Goal: Task Accomplishment & Management: Complete application form

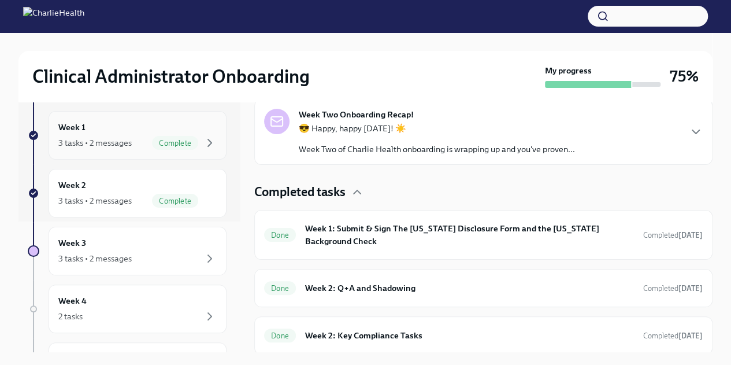
scroll to position [173, 0]
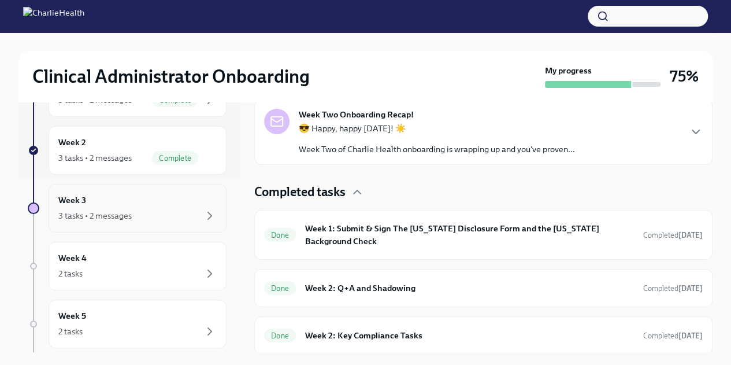
click at [157, 224] on div "Week 3 3 tasks • 2 messages" at bounding box center [138, 208] width 178 height 49
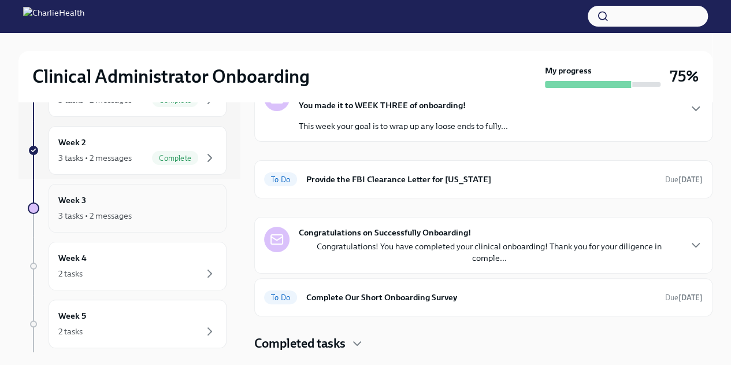
scroll to position [77, 0]
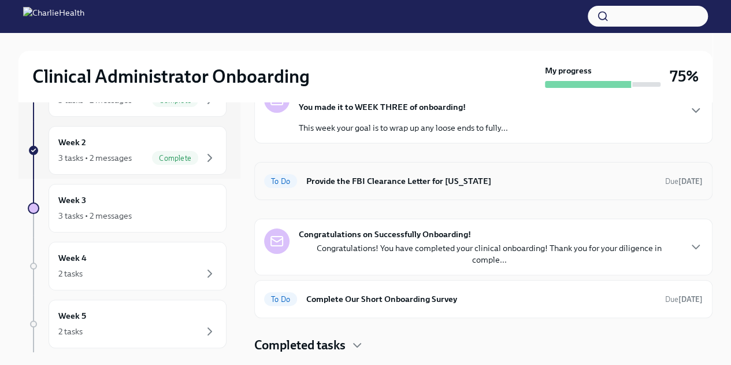
click at [320, 184] on h6 "Provide the FBI Clearance Letter for [US_STATE]" at bounding box center [480, 180] width 349 height 13
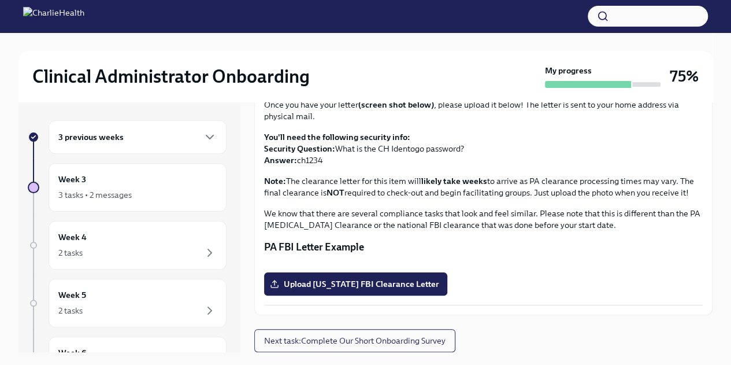
scroll to position [255, 0]
click at [348, 285] on span "Upload [US_STATE] FBI Clearance Letter" at bounding box center [355, 284] width 167 height 12
click at [0, 0] on input "Upload [US_STATE] FBI Clearance Letter" at bounding box center [0, 0] width 0 height 0
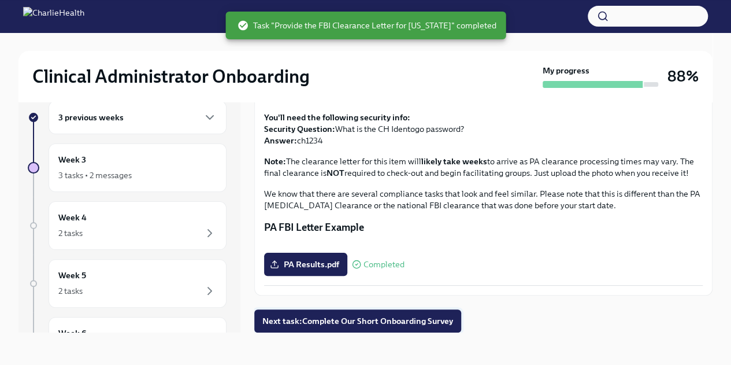
click at [419, 317] on span "Next task : Complete Our Short Onboarding Survey" at bounding box center [357, 321] width 191 height 12
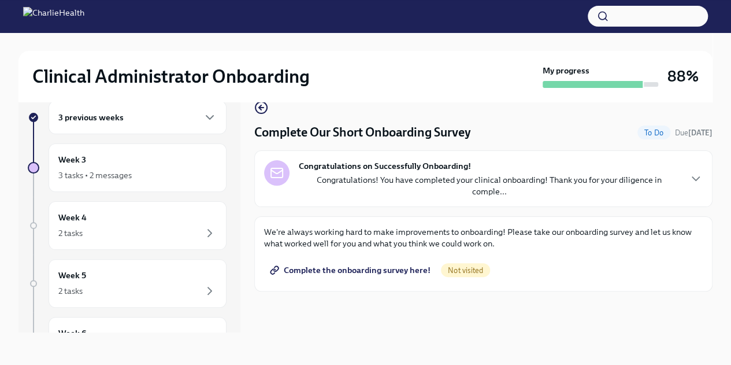
click at [374, 264] on span "Complete the onboarding survey here!" at bounding box center [351, 270] width 158 height 12
